Goal: Check status: Check status

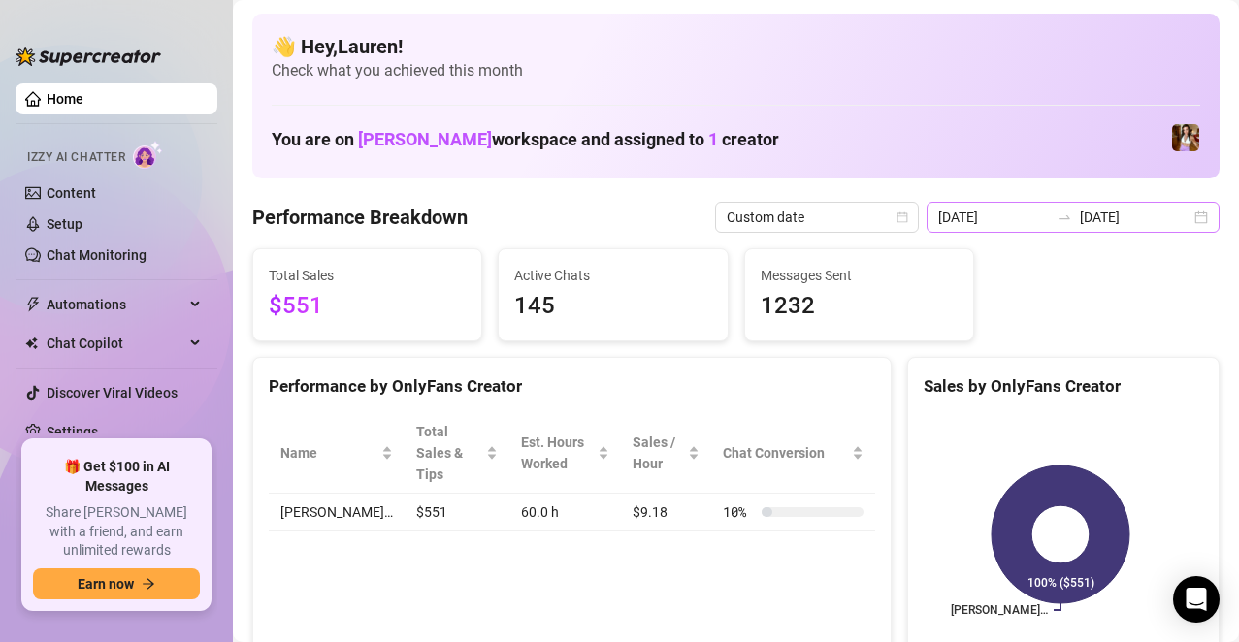
click at [1176, 212] on div "[DATE] [DATE]" at bounding box center [1072, 217] width 293 height 31
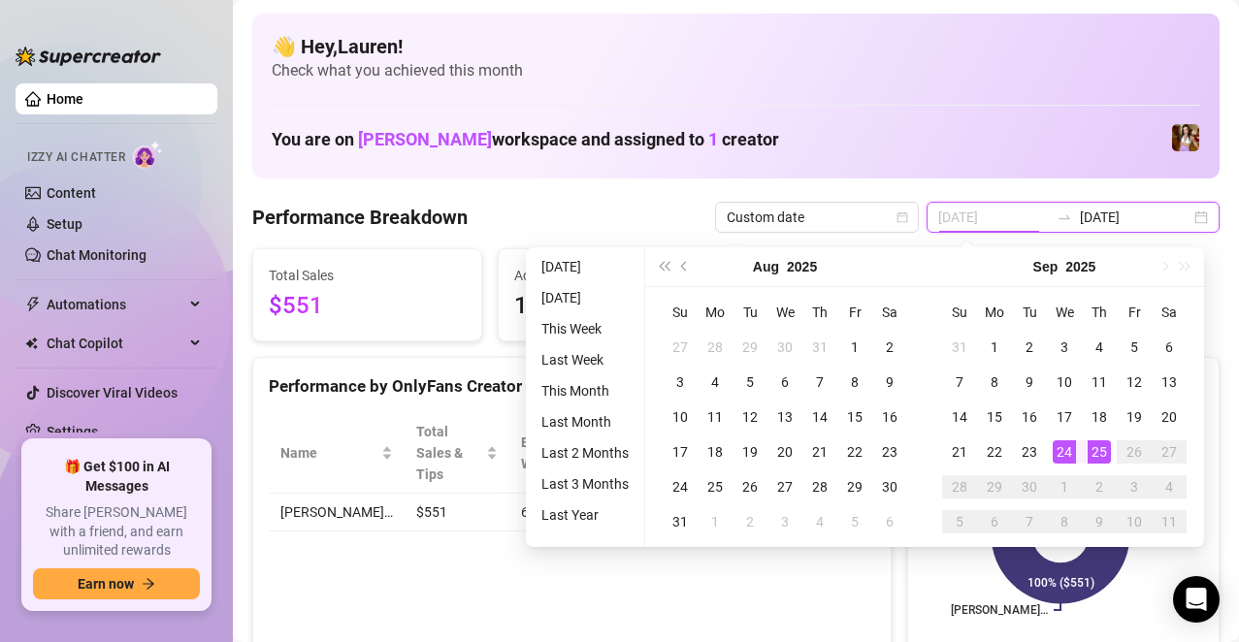
type input "[DATE]"
click at [1094, 455] on div "25" at bounding box center [1098, 451] width 23 height 23
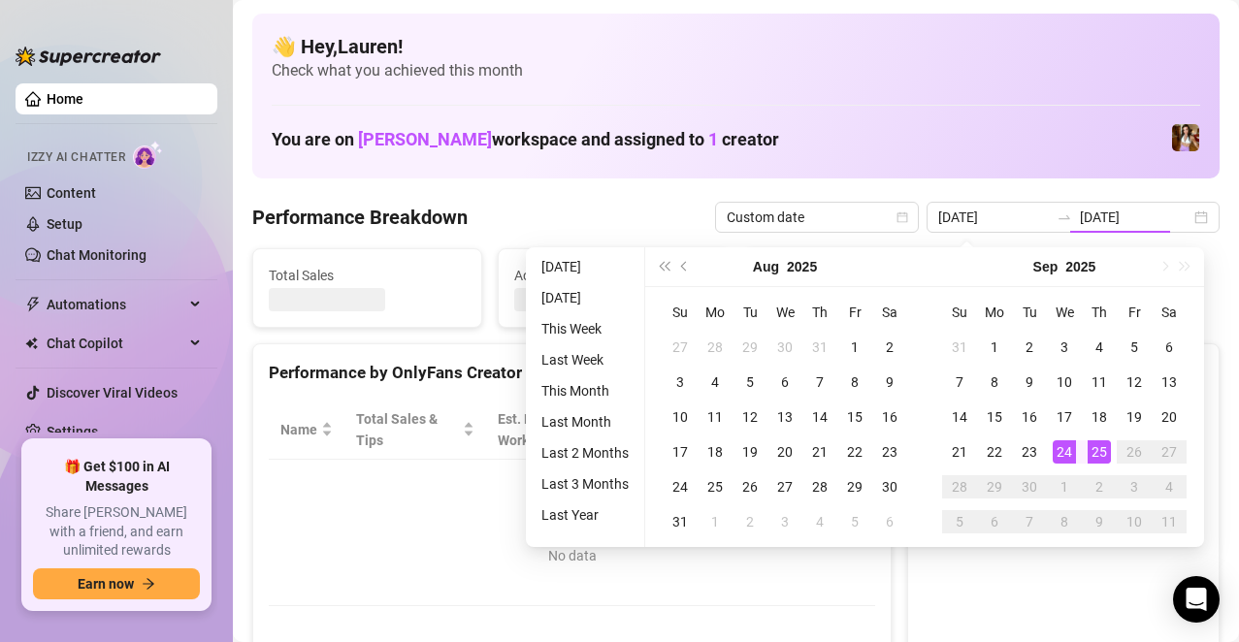
type input "[DATE]"
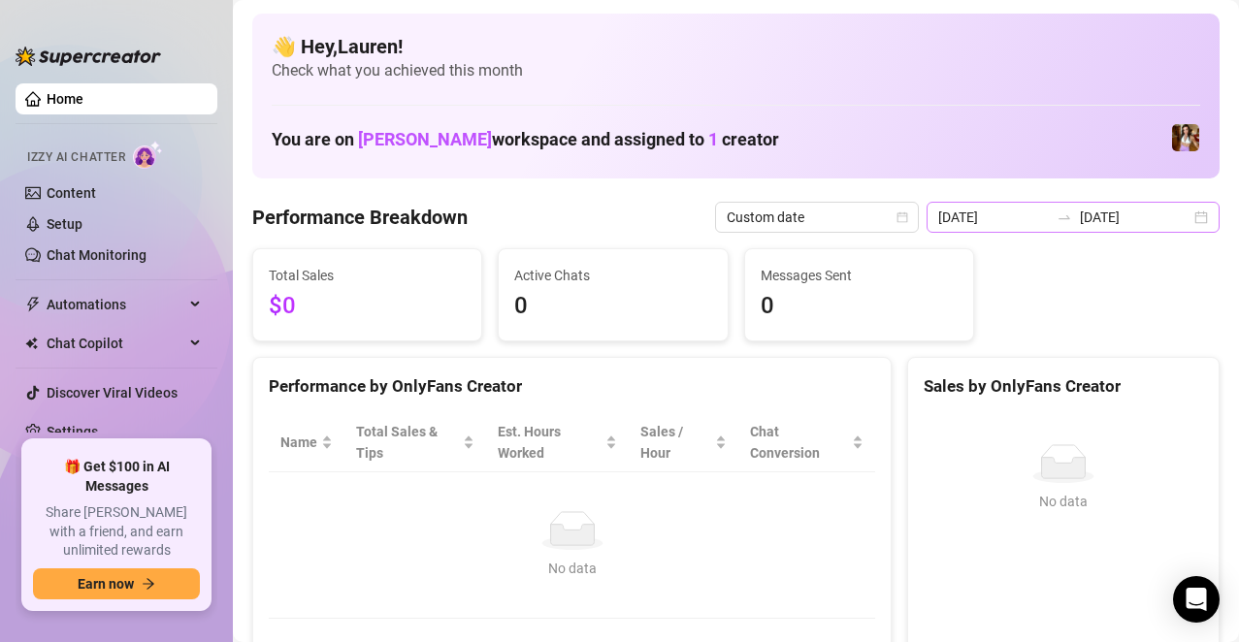
click at [1190, 211] on div "[DATE] [DATE]" at bounding box center [1072, 217] width 293 height 31
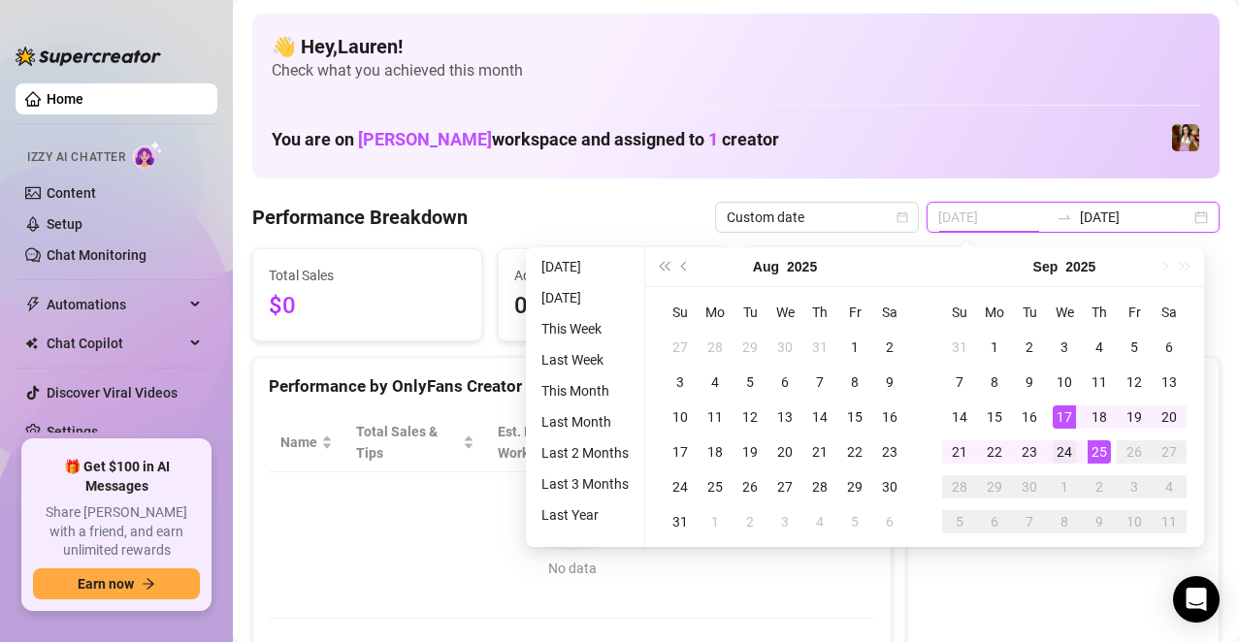
type input "[DATE]"
click at [1058, 444] on div "24" at bounding box center [1064, 451] width 23 height 23
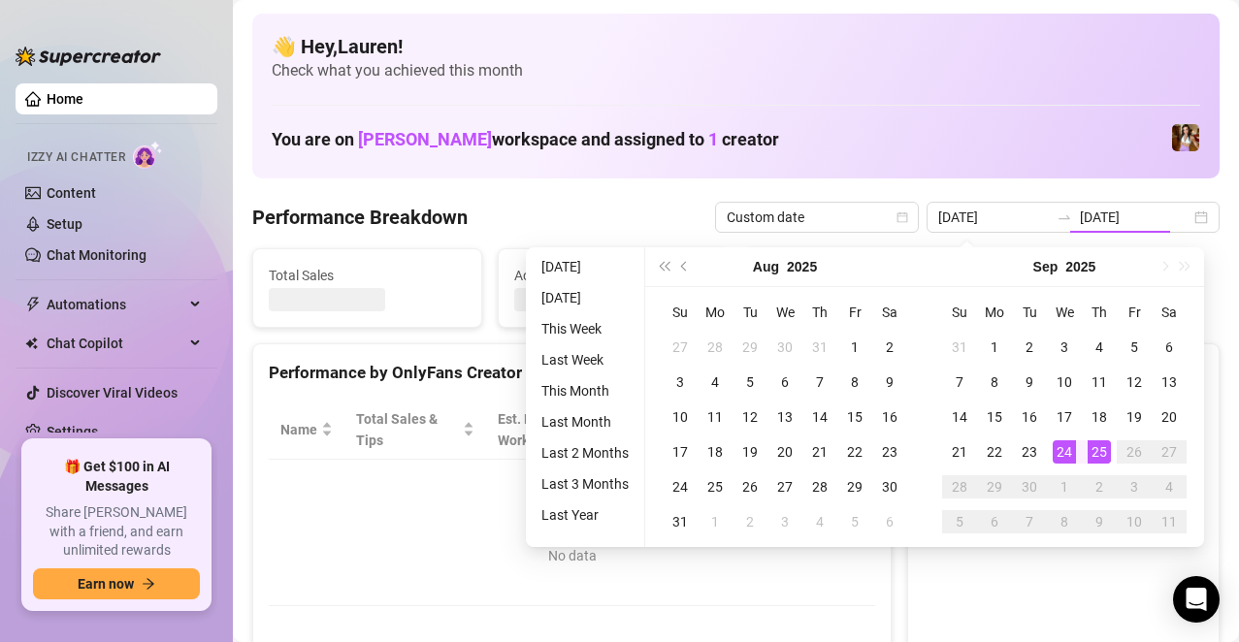
type input "[DATE]"
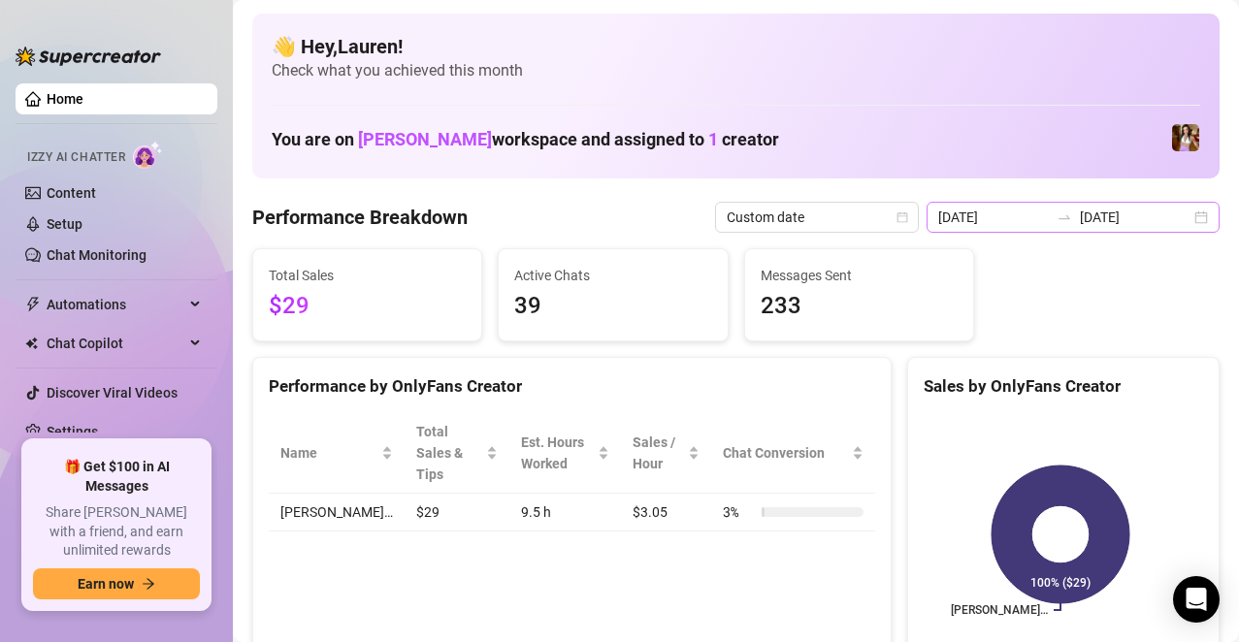
click at [1180, 221] on div "[DATE] [DATE]" at bounding box center [1072, 217] width 293 height 31
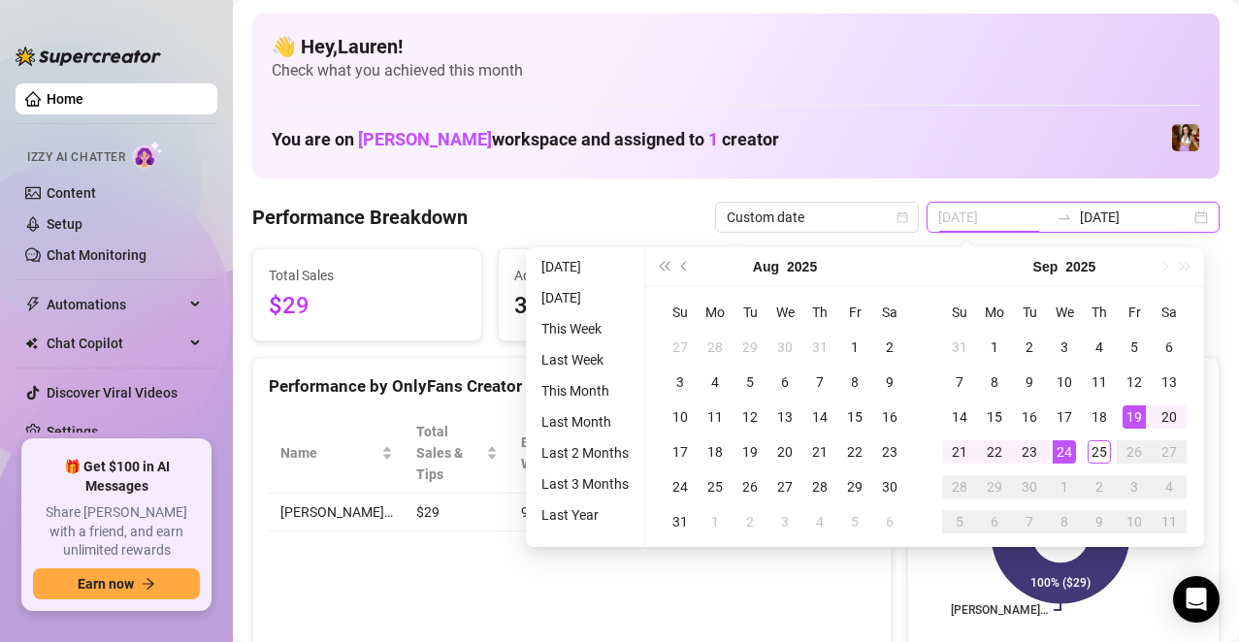
type input "[DATE]"
click at [1128, 411] on div "19" at bounding box center [1133, 416] width 23 height 23
type input "[DATE]"
click at [1099, 449] on div "25" at bounding box center [1098, 451] width 23 height 23
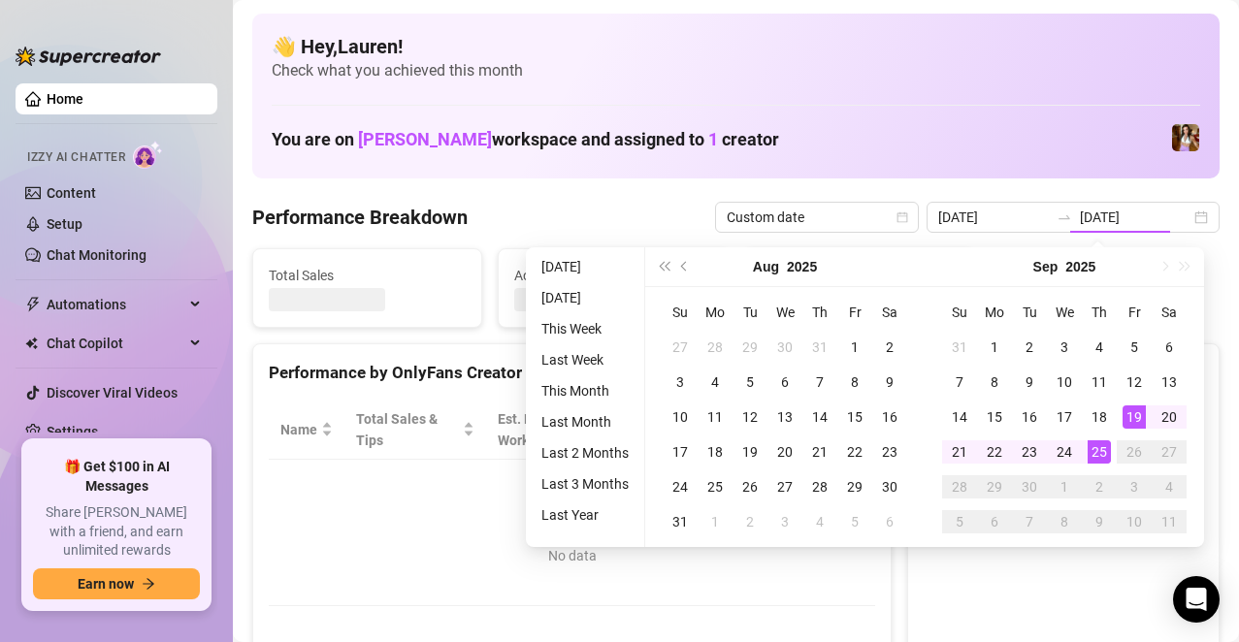
type input "[DATE]"
